Goal: Register for event/course

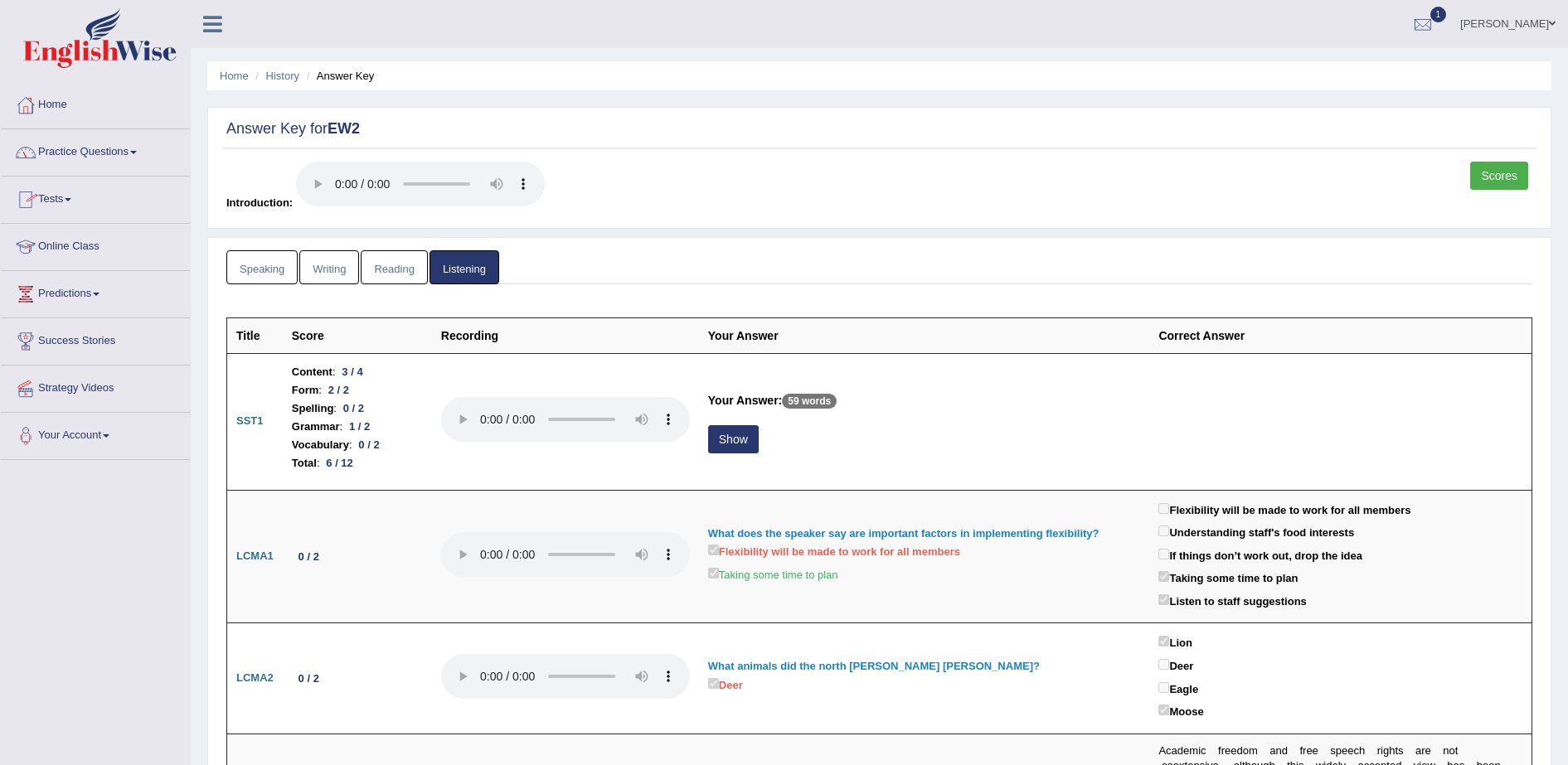
click at [72, 194] on link "Tests" at bounding box center [95, 197] width 189 height 41
click at [82, 268] on link "Take Mock Test" at bounding box center [108, 268] width 155 height 30
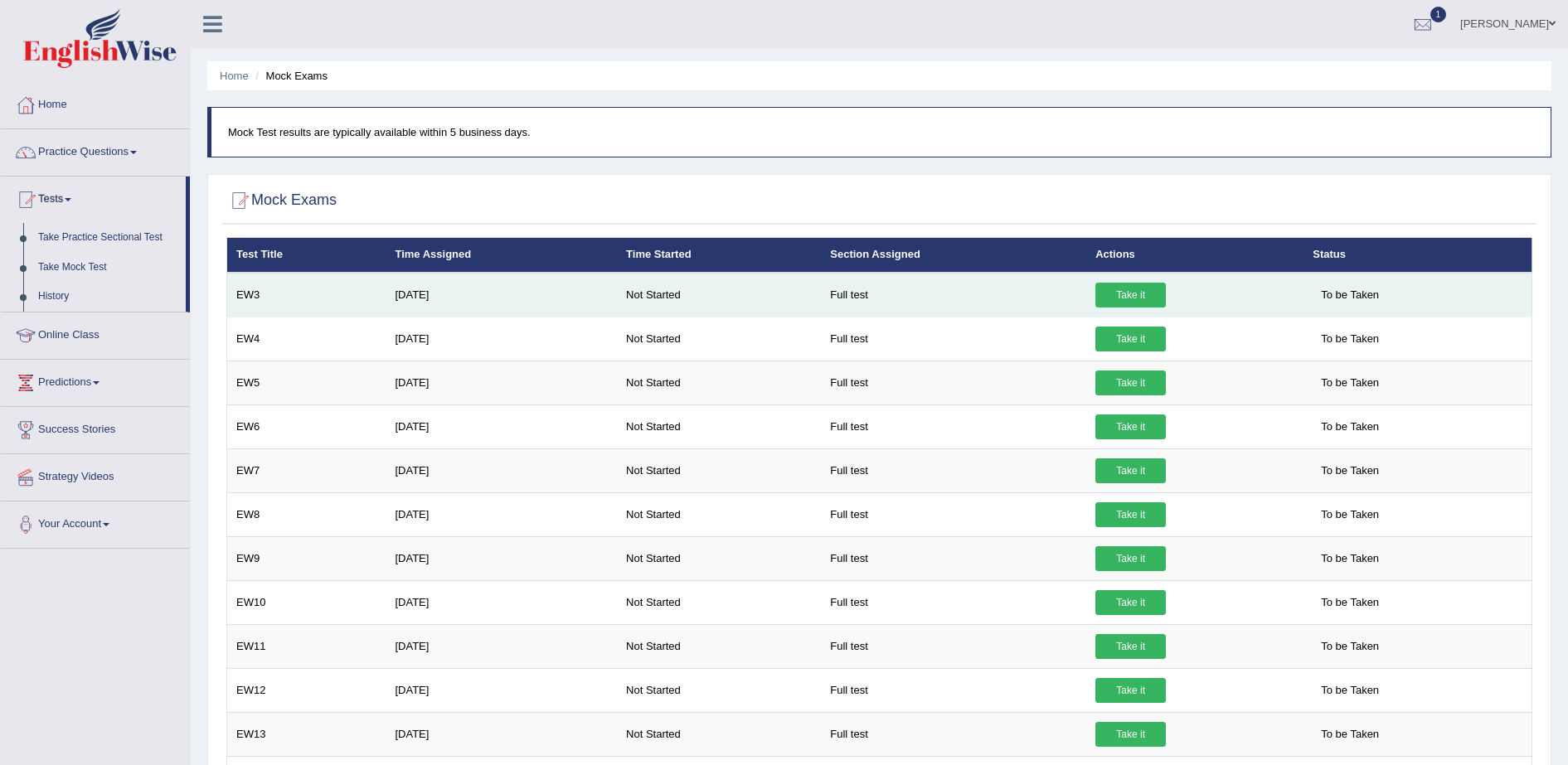
click at [1115, 294] on link "Take it" at bounding box center [1131, 294] width 70 height 25
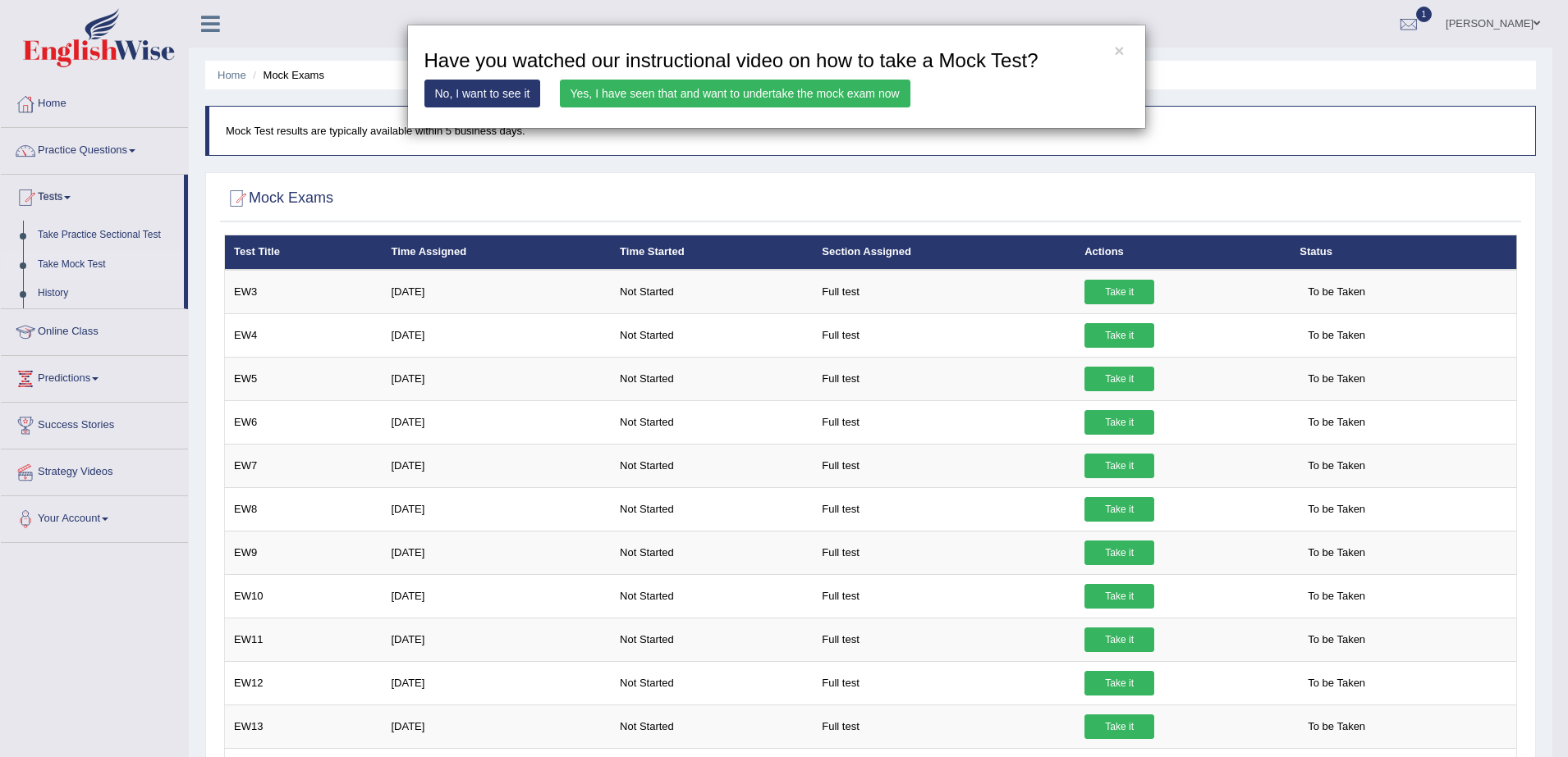
click at [686, 92] on link "Yes, I have seen that and want to undertake the mock exam now" at bounding box center [735, 93] width 351 height 28
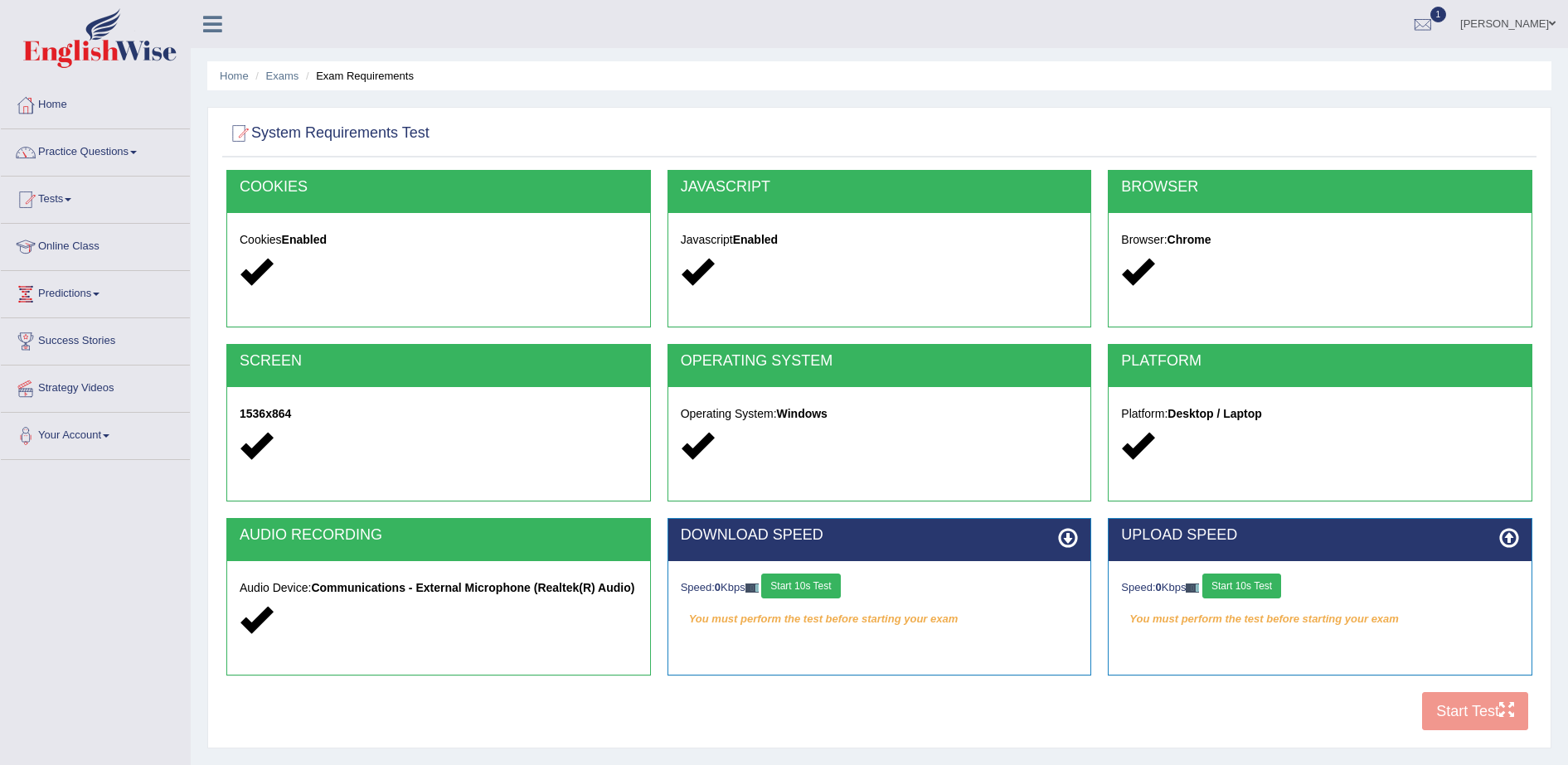
click at [811, 584] on button "Start 10s Test" at bounding box center [801, 586] width 79 height 25
click at [1234, 580] on button "Start 10s Test" at bounding box center [1242, 586] width 79 height 25
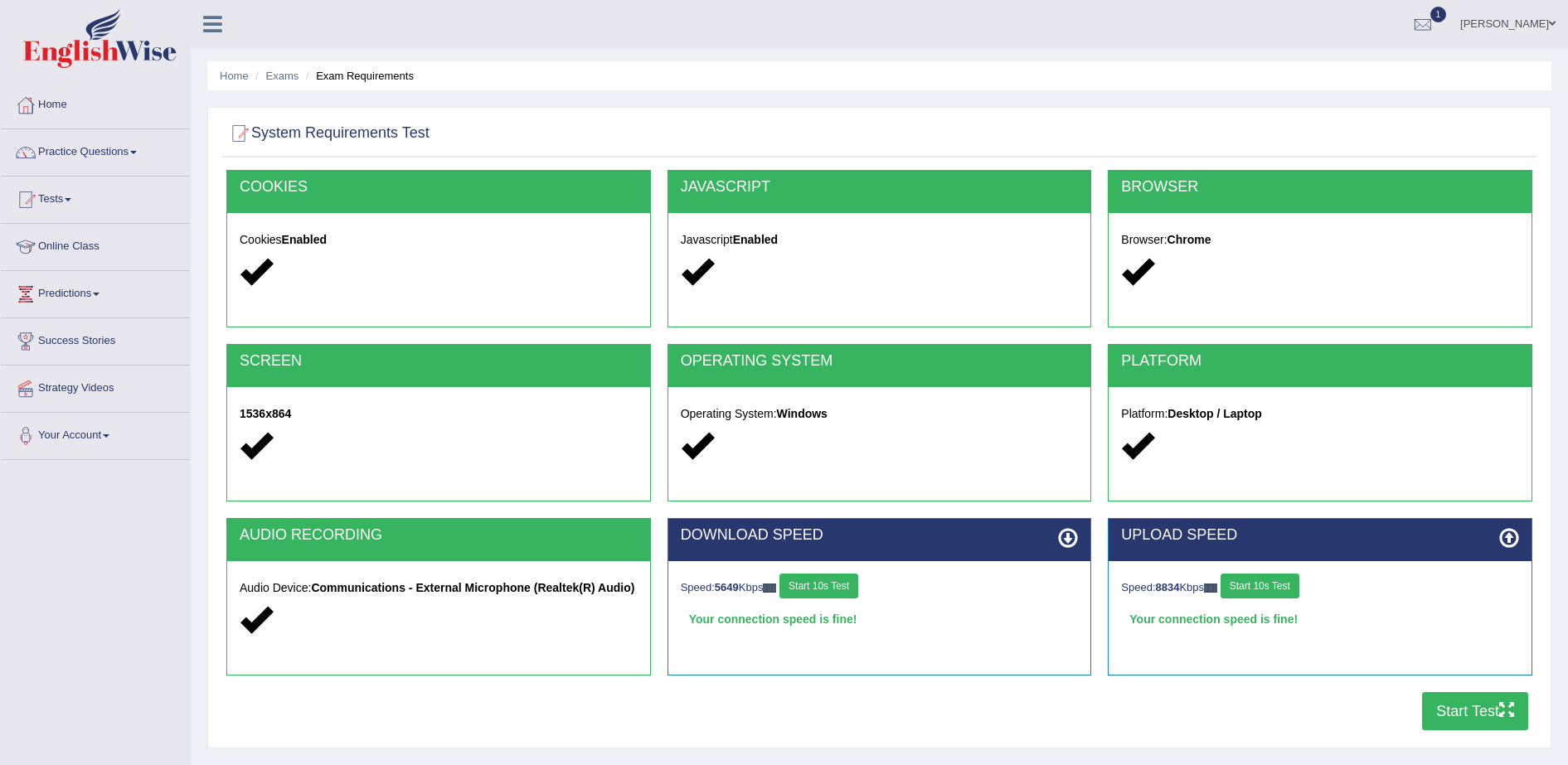
click at [1456, 709] on button "Start Test" at bounding box center [1476, 711] width 106 height 39
